Goal: Task Accomplishment & Management: Manage account settings

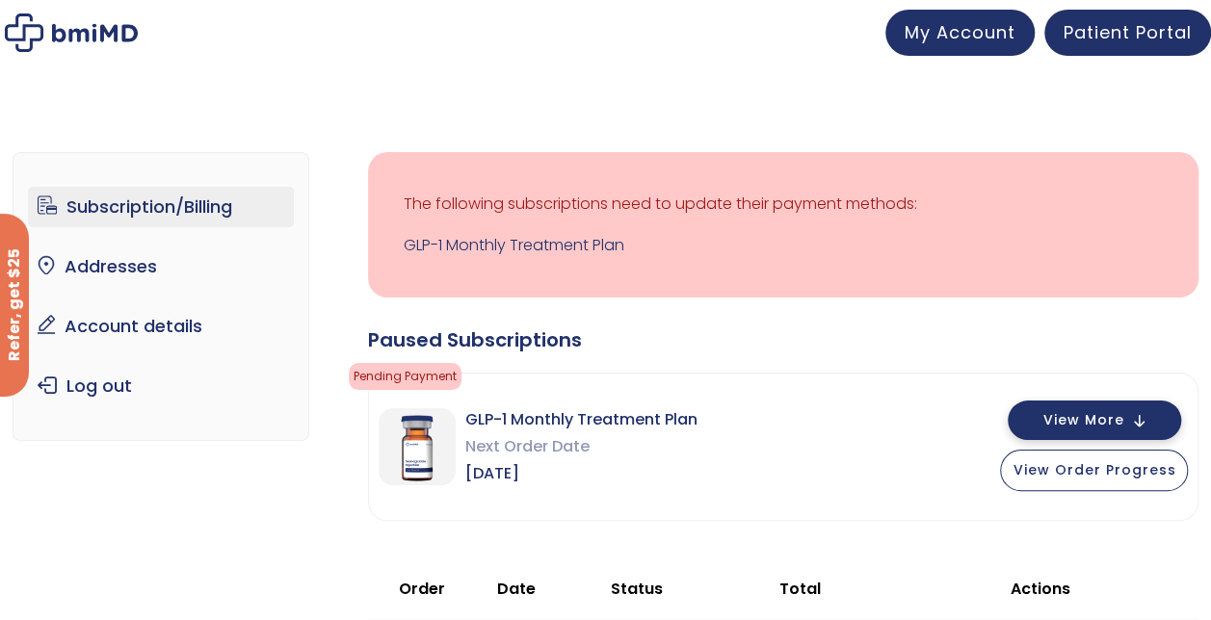
click at [1075, 417] on span "View More" at bounding box center [1082, 420] width 81 height 13
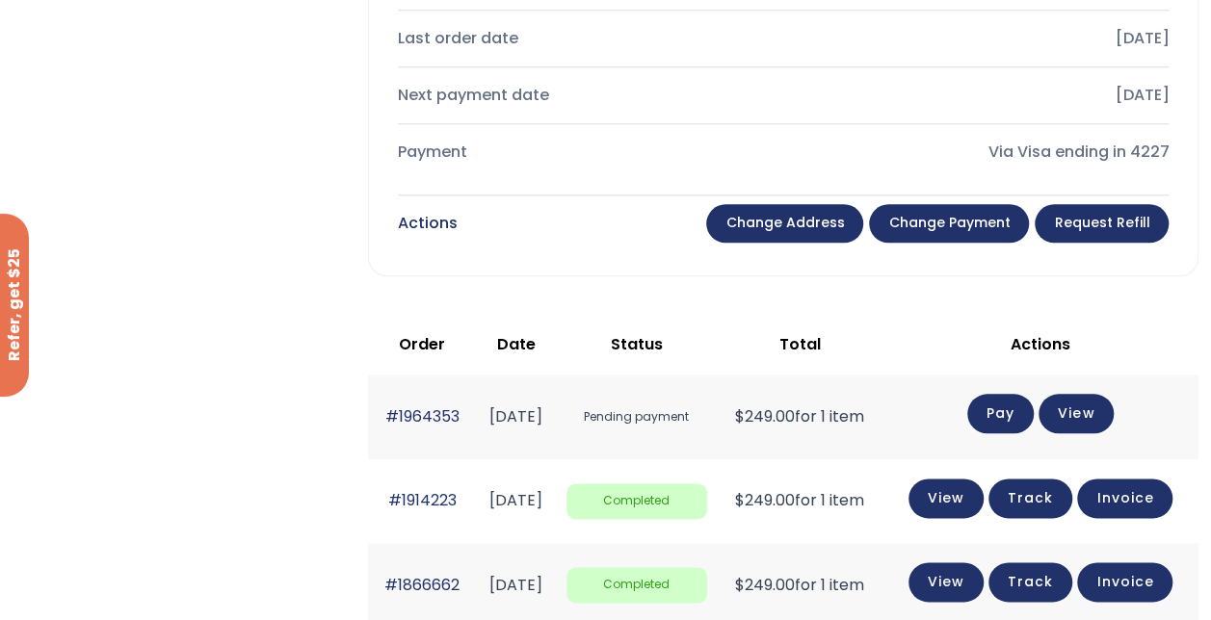
scroll to position [924, 0]
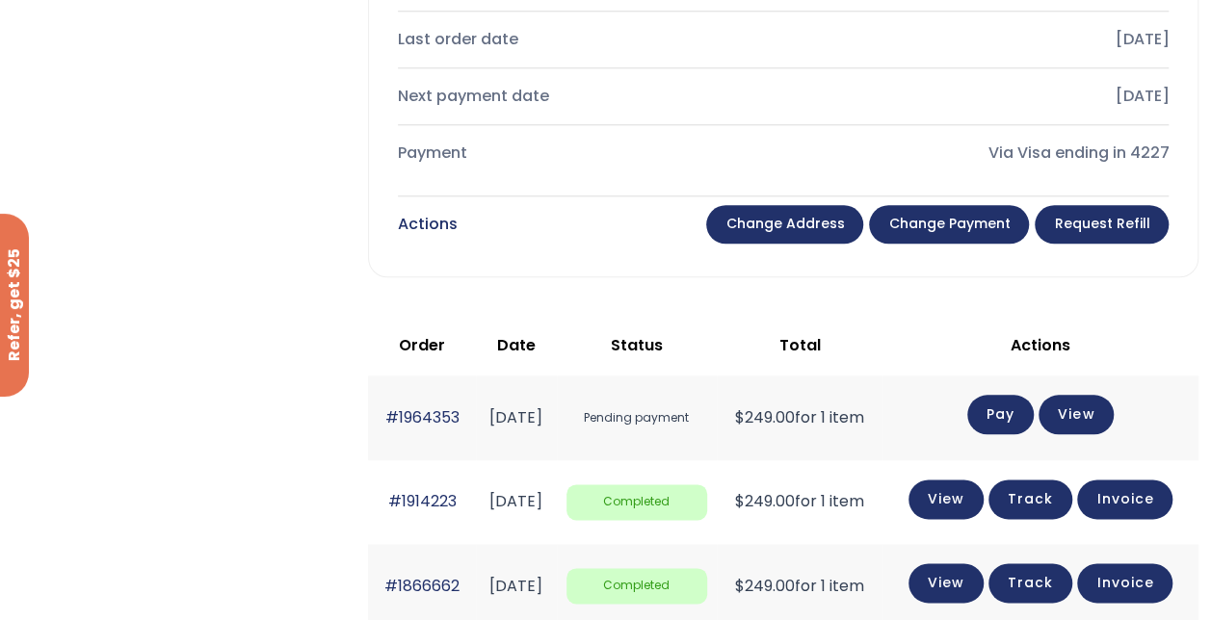
click at [950, 217] on link "Change payment" at bounding box center [949, 224] width 160 height 39
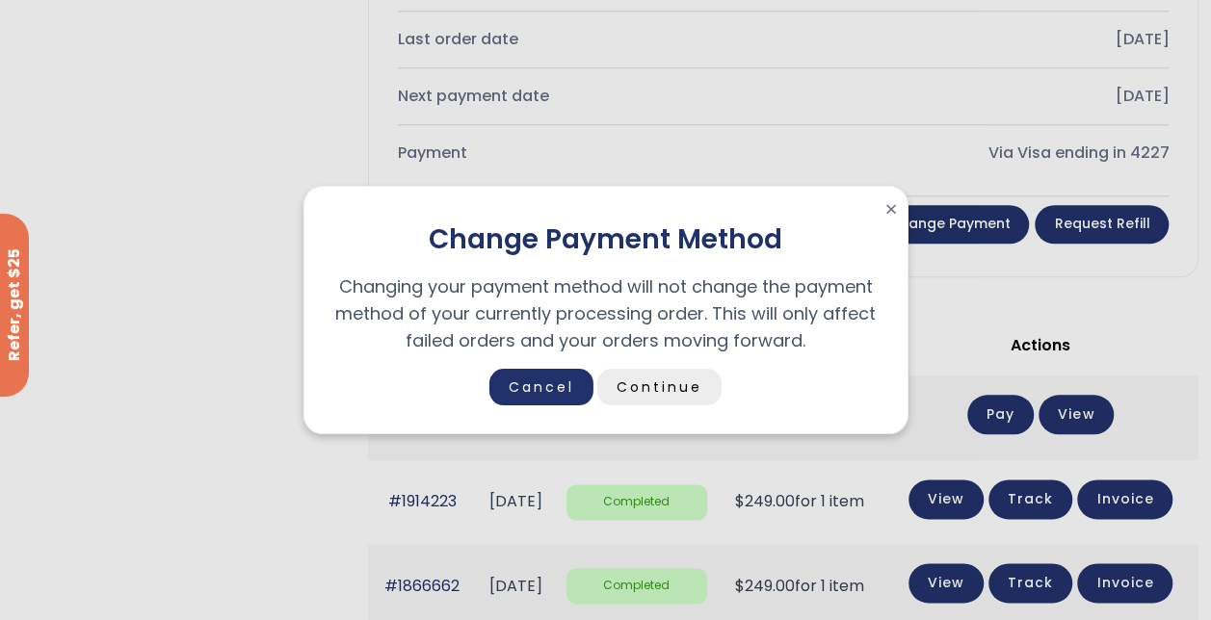
click at [636, 394] on link "Continue" at bounding box center [659, 387] width 124 height 37
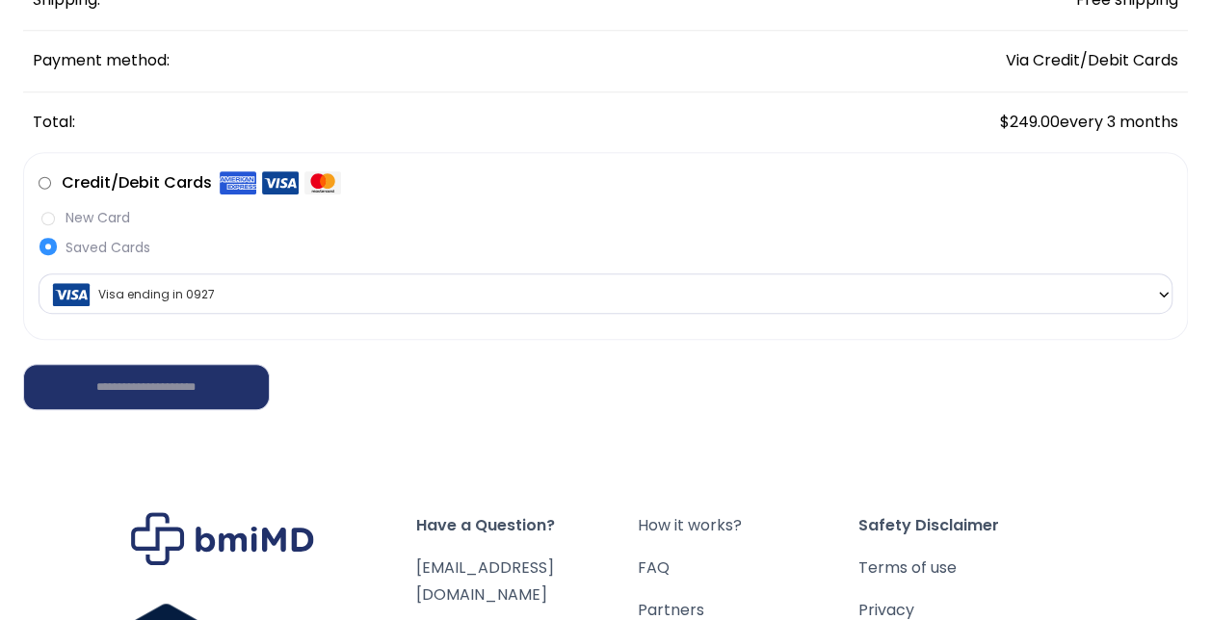
scroll to position [478, 0]
click at [56, 218] on label "New Card" at bounding box center [606, 217] width 1134 height 20
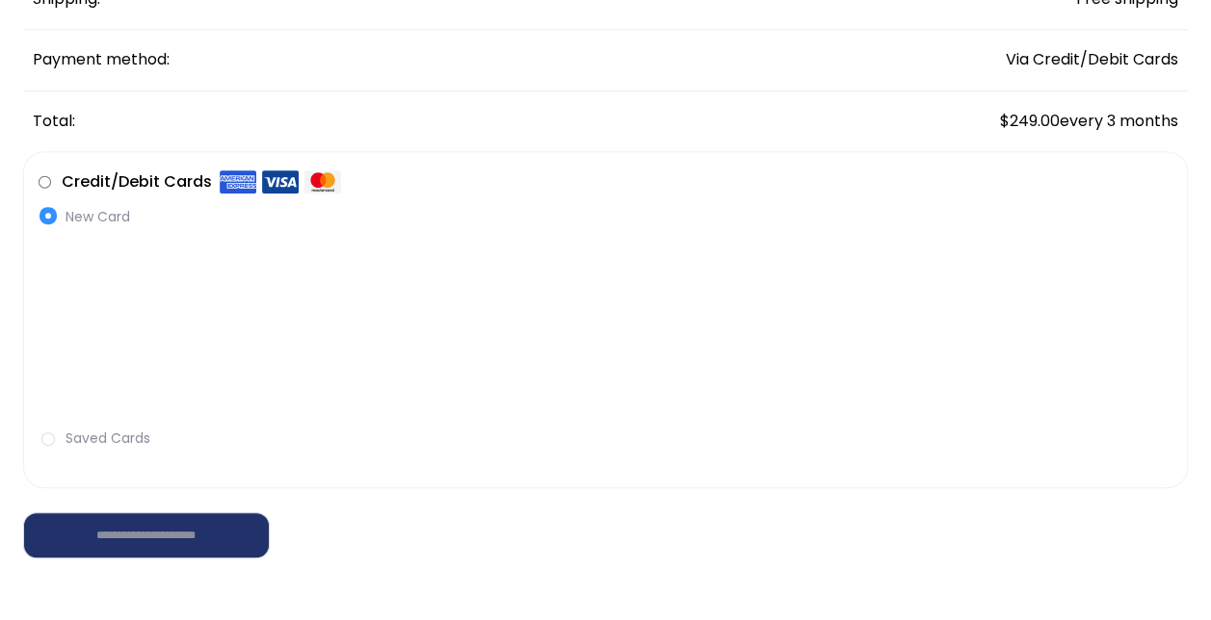
click at [44, 437] on label "Saved Cards" at bounding box center [606, 439] width 1134 height 20
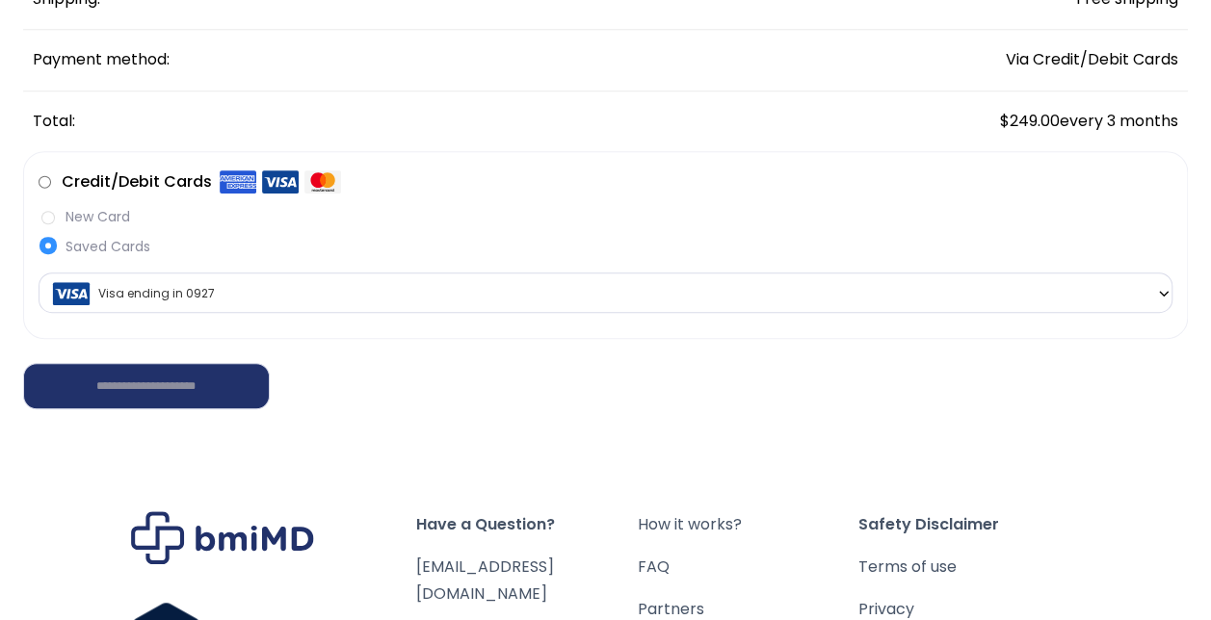
click at [44, 219] on label "New Card" at bounding box center [606, 217] width 1134 height 20
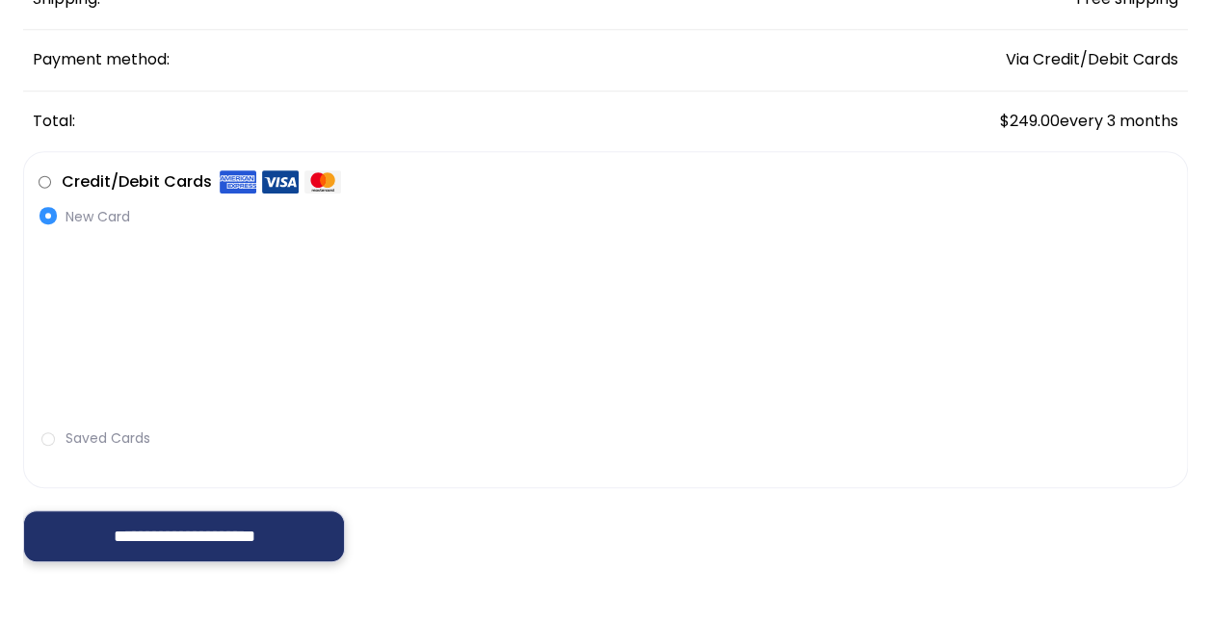
click at [98, 535] on input "**********" at bounding box center [184, 536] width 322 height 51
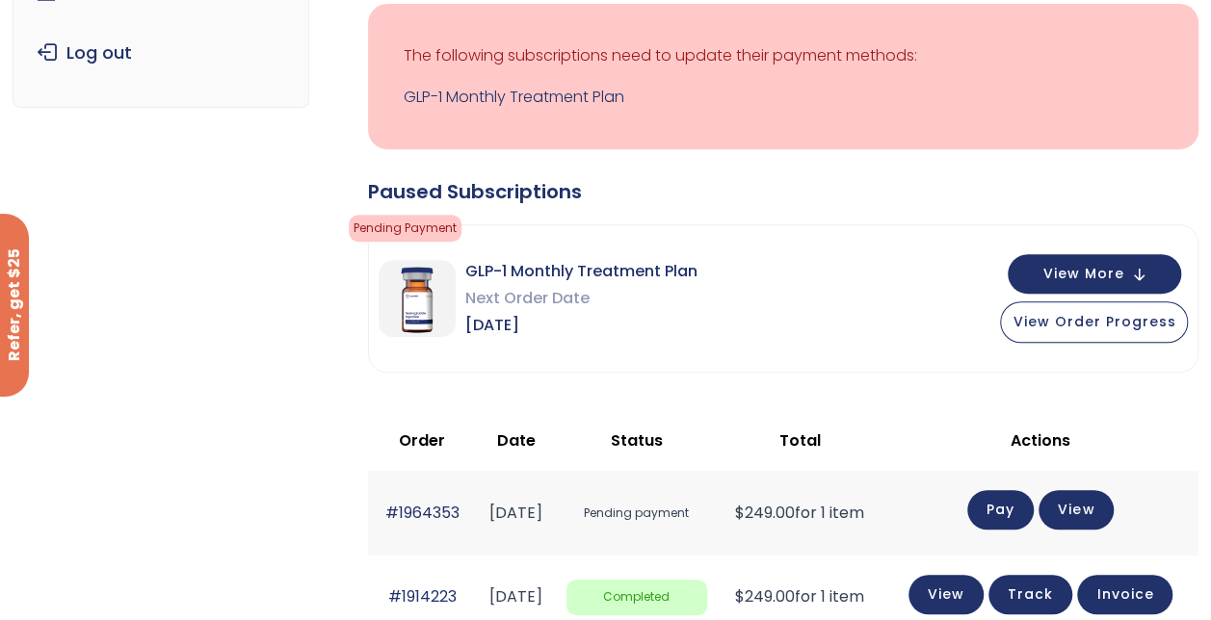
scroll to position [337, 0]
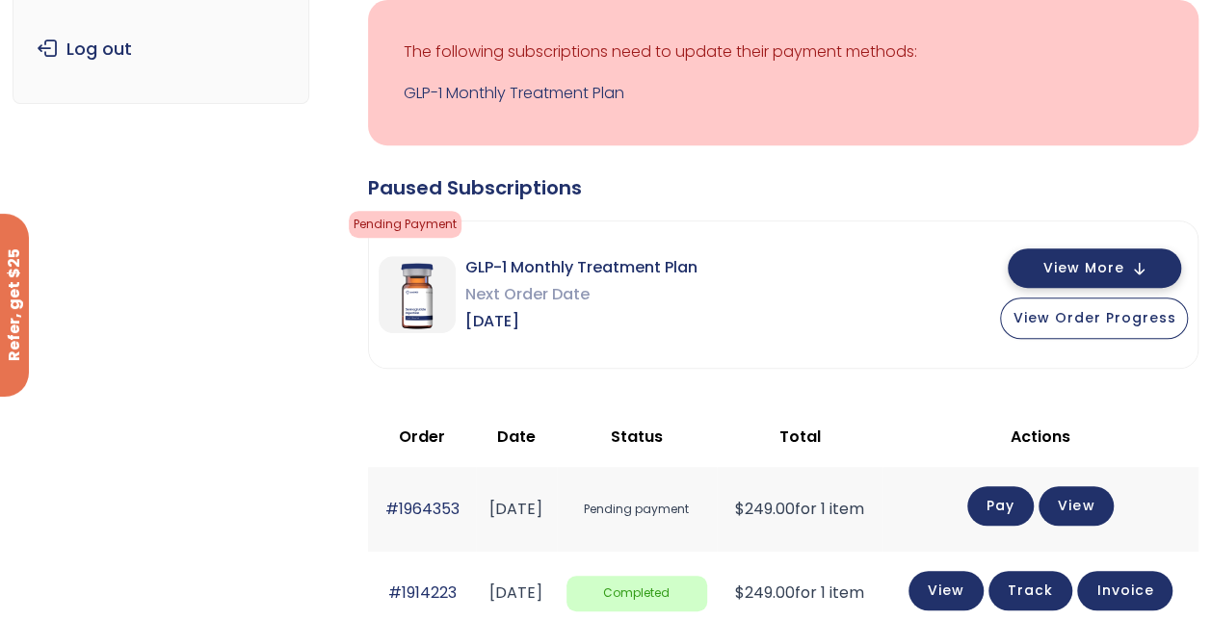
click at [1079, 262] on span "View More" at bounding box center [1082, 268] width 81 height 13
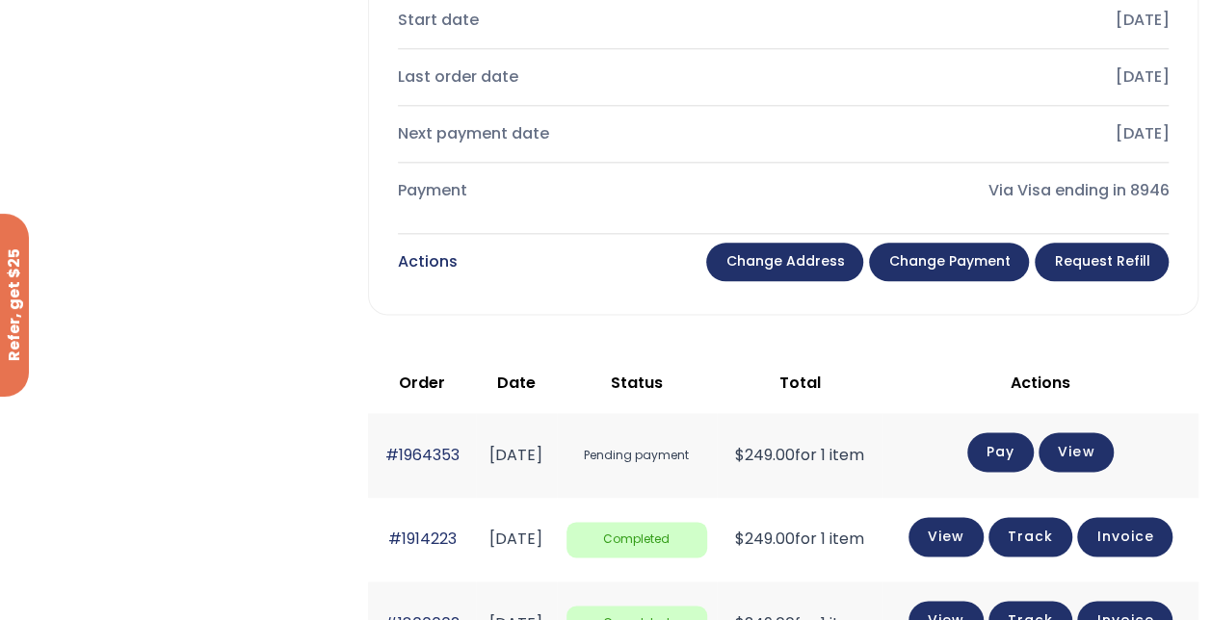
scroll to position [1056, 0]
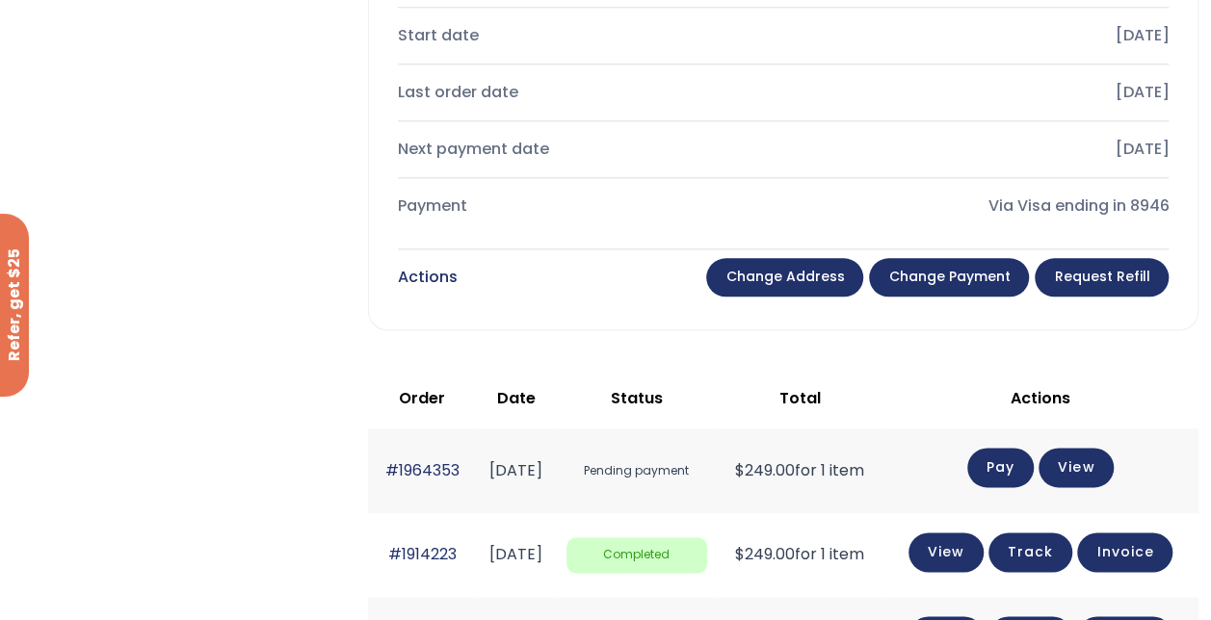
click at [1112, 275] on link "Request Refill" at bounding box center [1101, 277] width 134 height 39
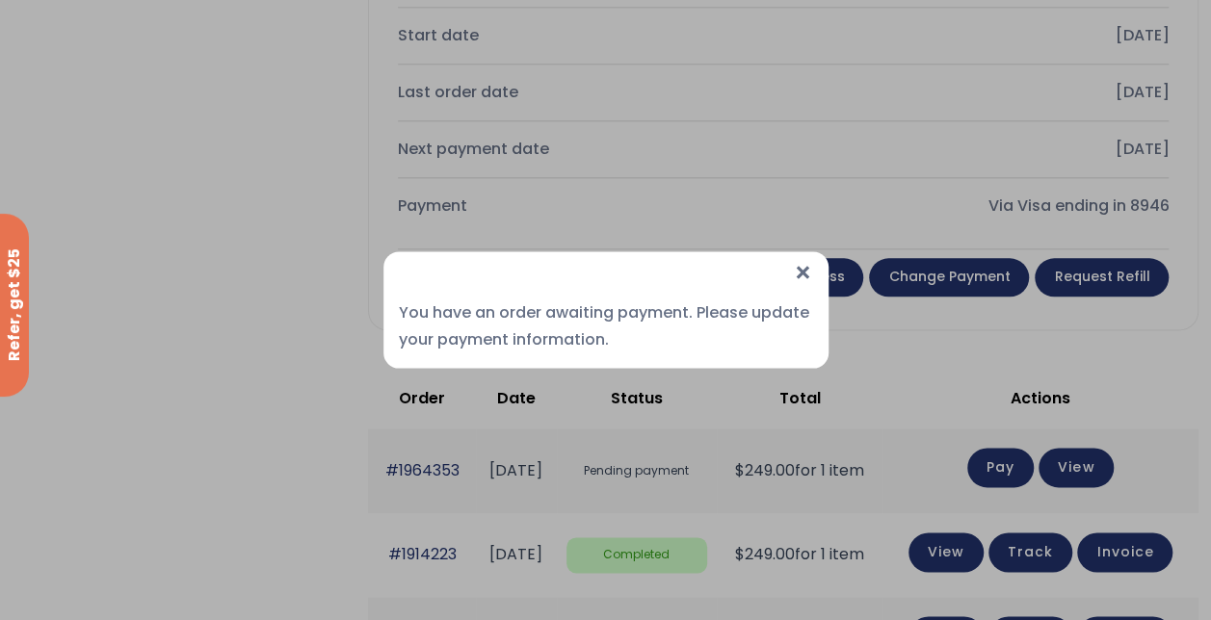
click at [801, 274] on span "×" at bounding box center [803, 272] width 20 height 41
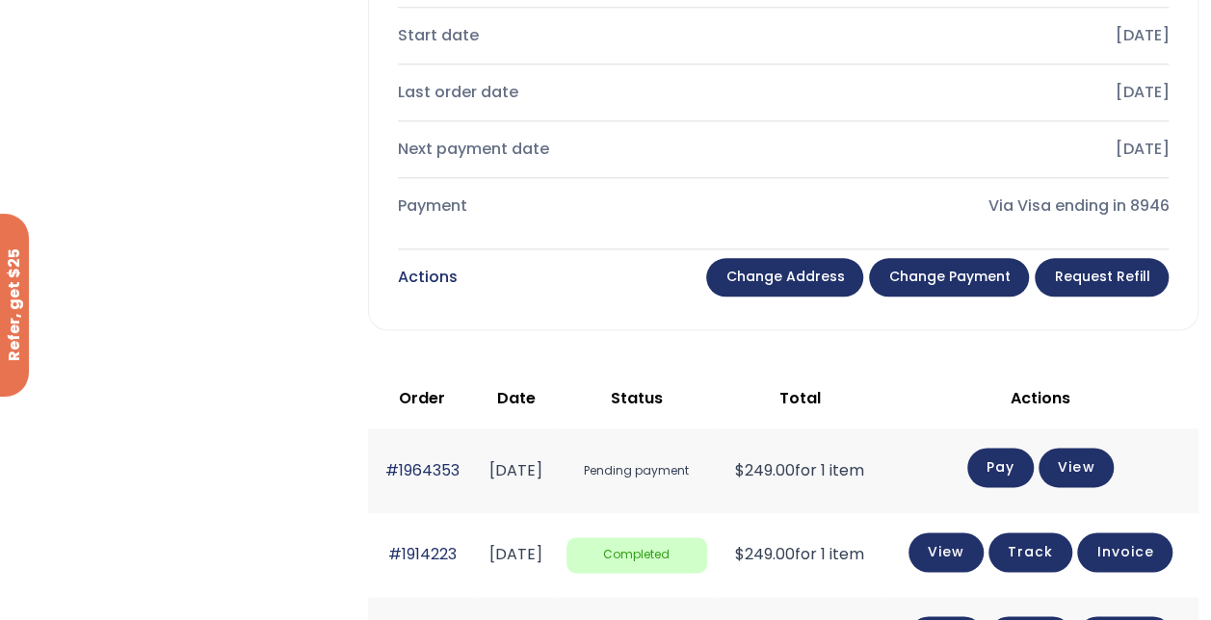
click at [921, 263] on link "Change payment" at bounding box center [949, 277] width 160 height 39
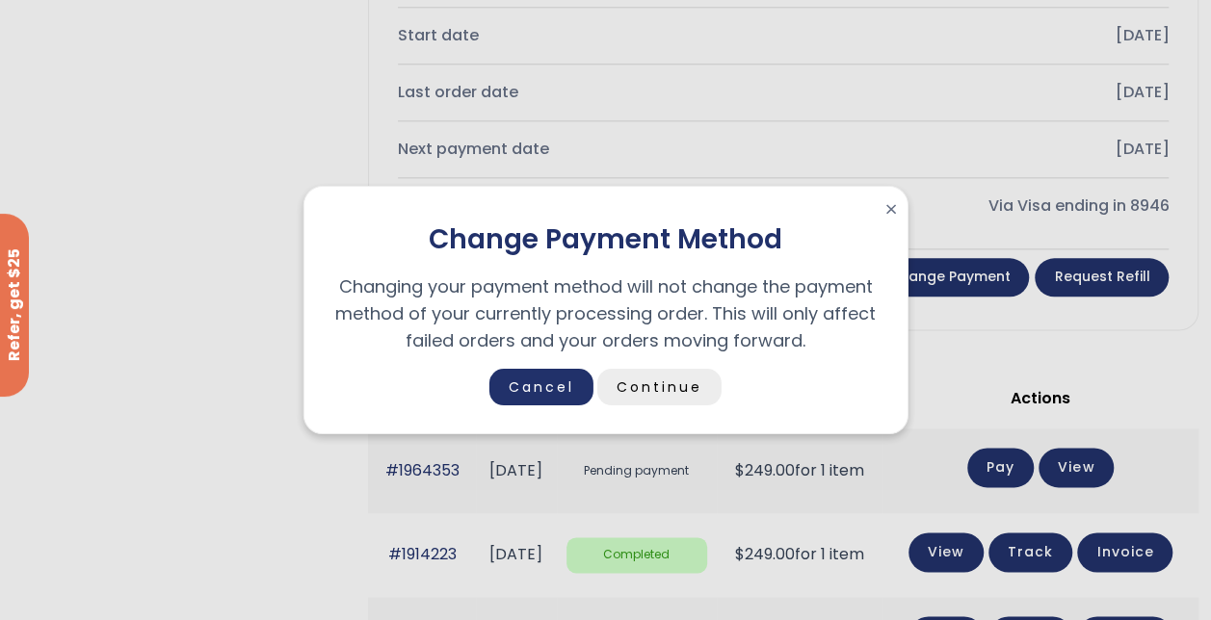
click at [655, 399] on link "Continue" at bounding box center [659, 387] width 124 height 37
